Goal: Information Seeking & Learning: Find specific fact

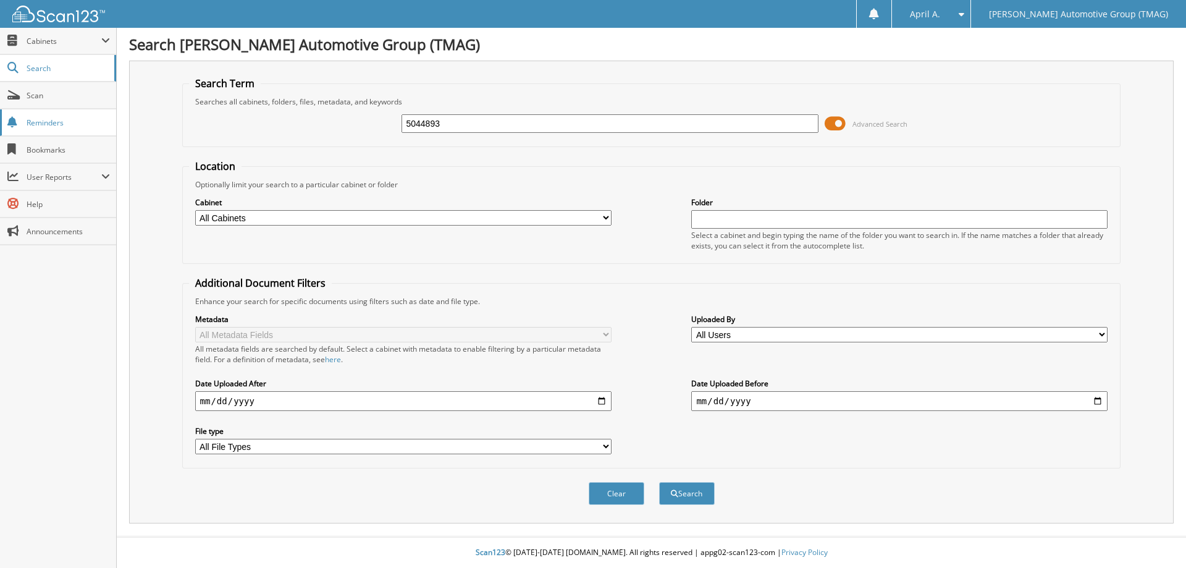
type input "5044893"
click at [659, 482] on button "Search" at bounding box center [687, 493] width 56 height 23
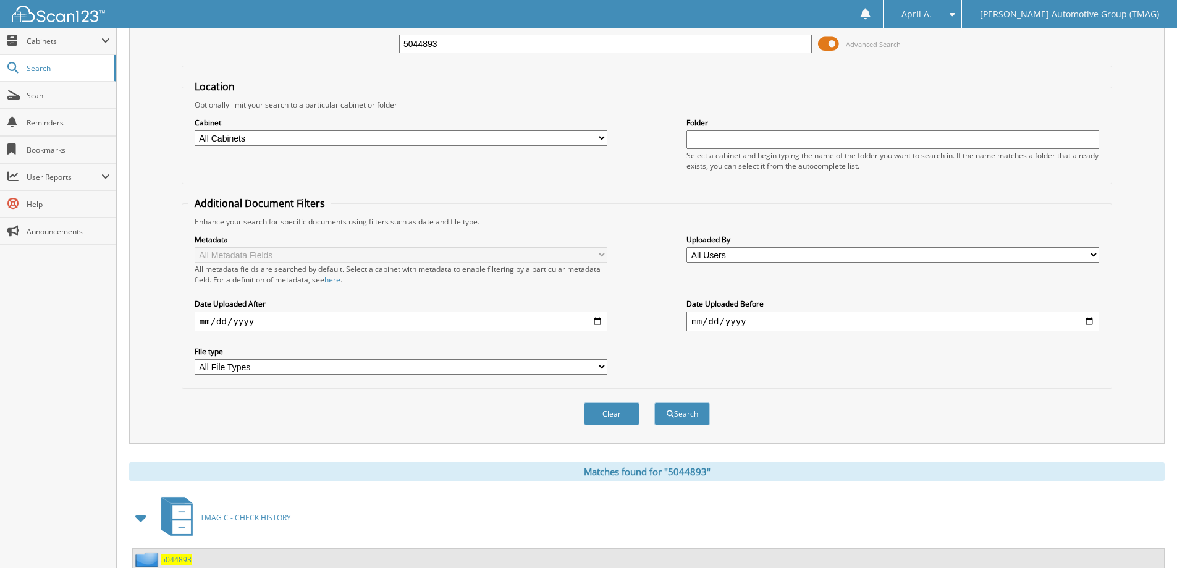
scroll to position [123, 0]
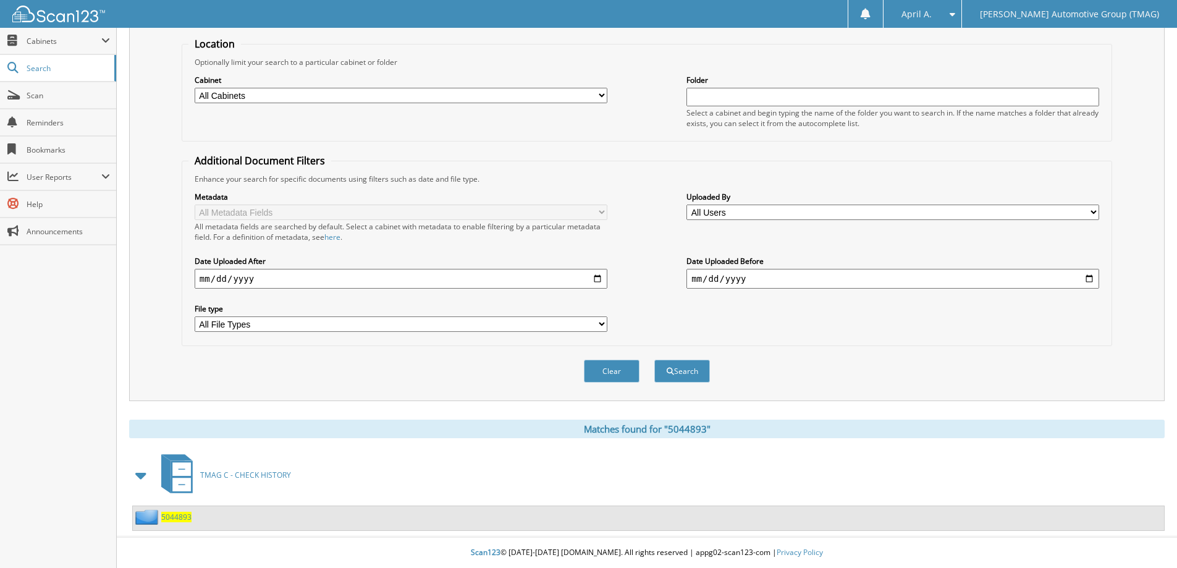
click at [178, 514] on span "5044893" at bounding box center [176, 517] width 30 height 11
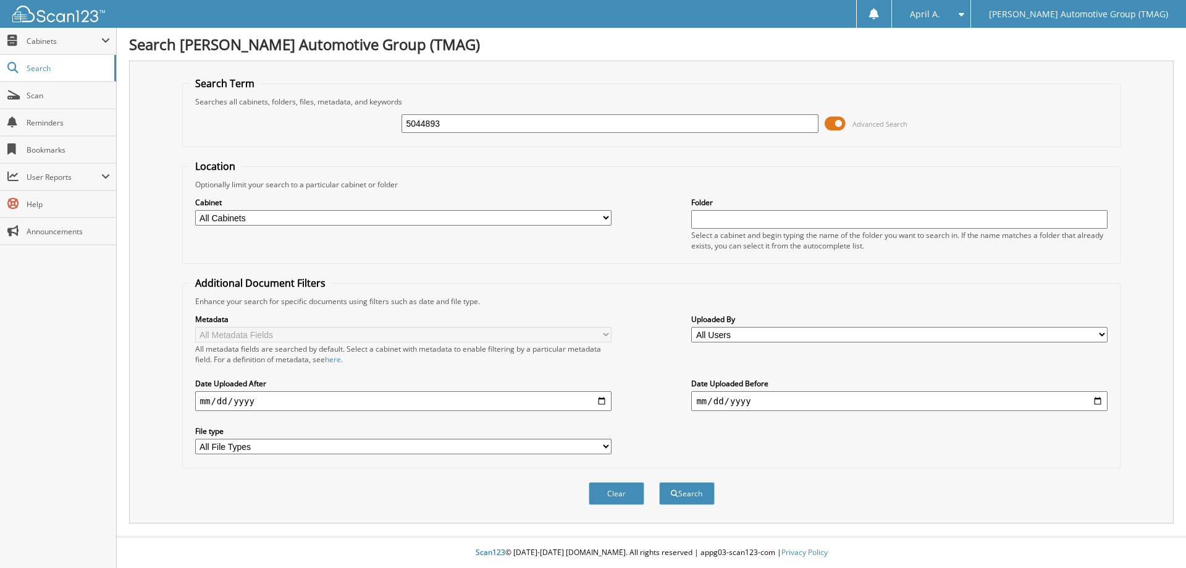
type input "5044893"
click at [659, 482] on button "Search" at bounding box center [687, 493] width 56 height 23
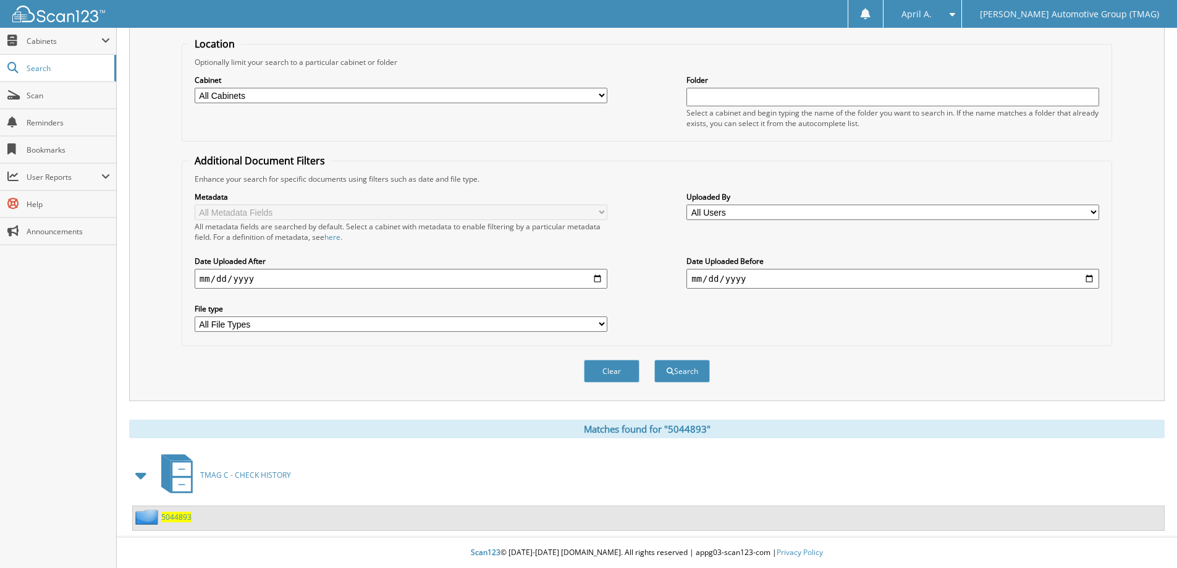
click at [179, 513] on span "5044893" at bounding box center [176, 517] width 30 height 11
